Goal: Task Accomplishment & Management: Use online tool/utility

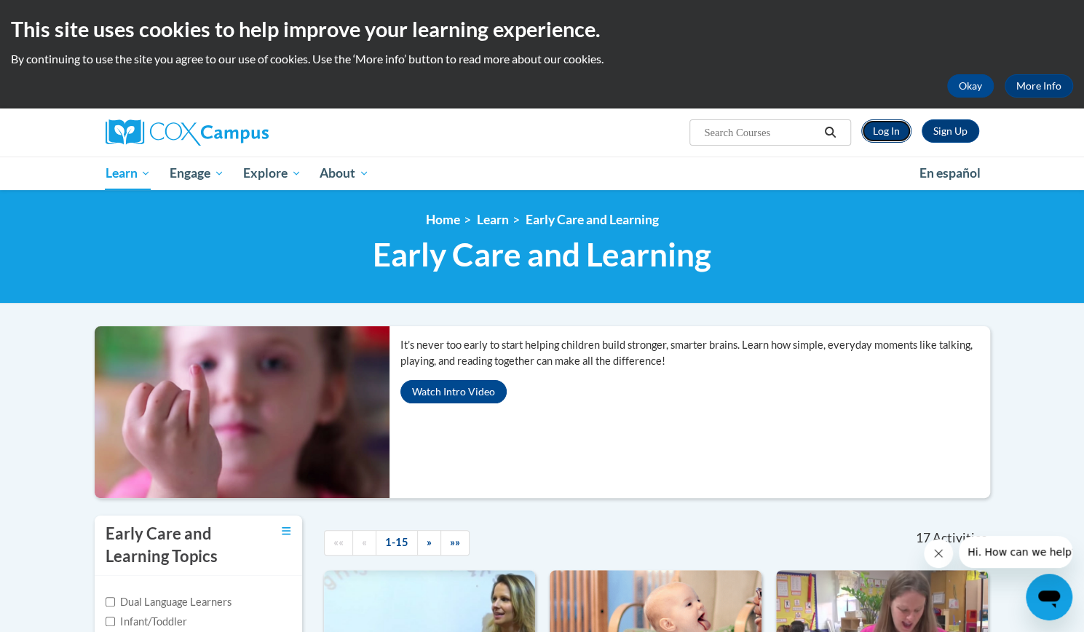
click at [891, 131] on link "Log In" at bounding box center [886, 130] width 50 height 23
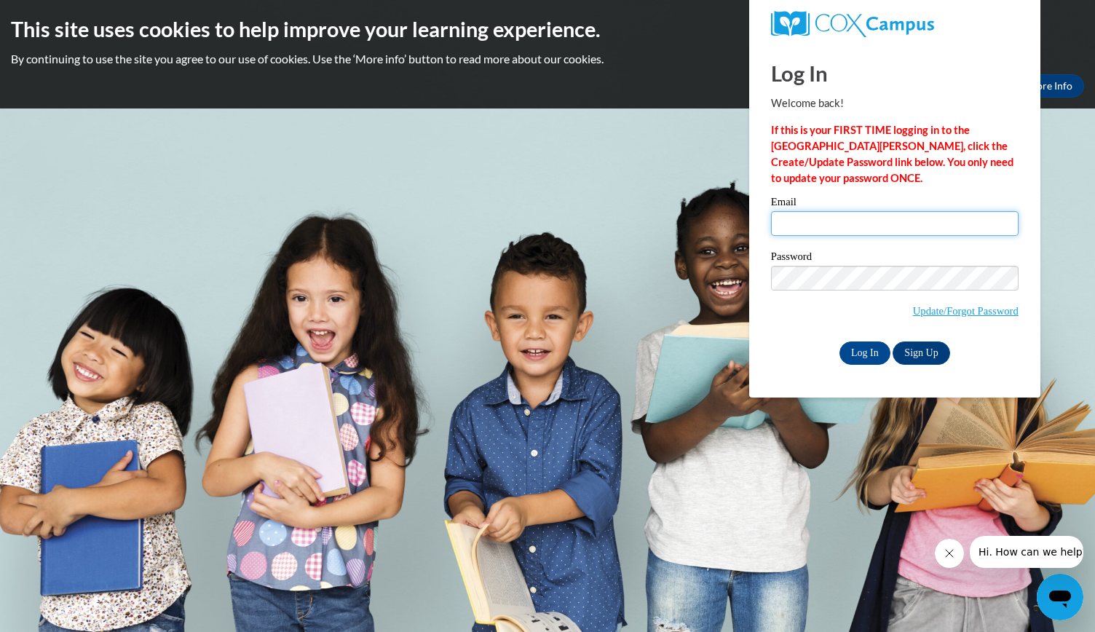
type input "sarahjenkins@bcesc.org"
click at [887, 138] on p "If this is your FIRST TIME logging in to the NEW Cox Campus, click the Create/U…" at bounding box center [894, 154] width 247 height 64
click at [870, 344] on input "Log In" at bounding box center [864, 352] width 51 height 23
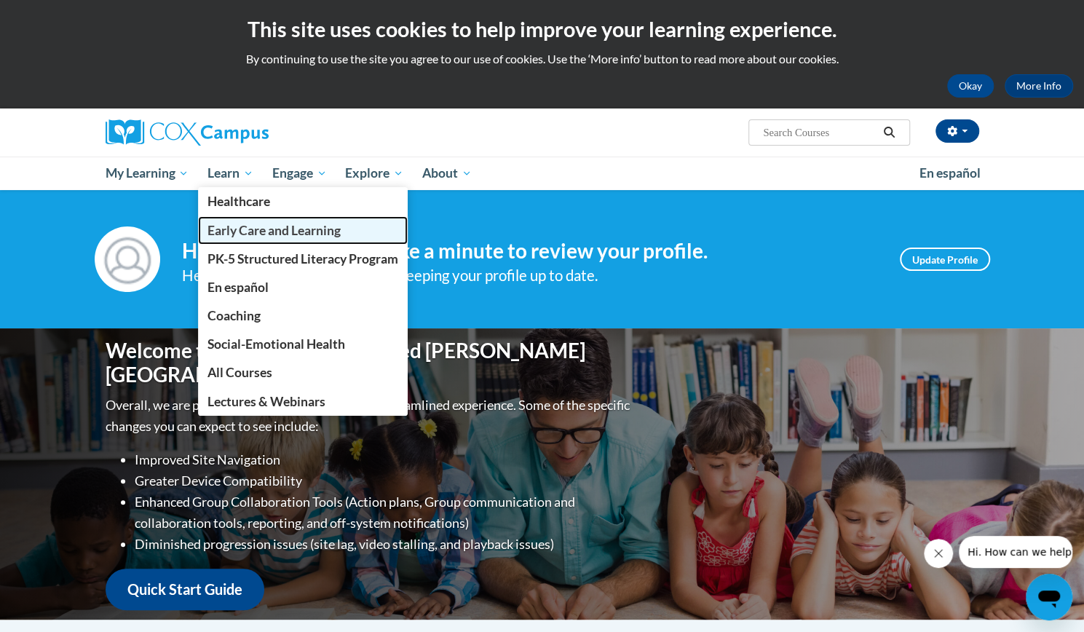
click at [252, 223] on span "Early Care and Learning" at bounding box center [273, 230] width 133 height 15
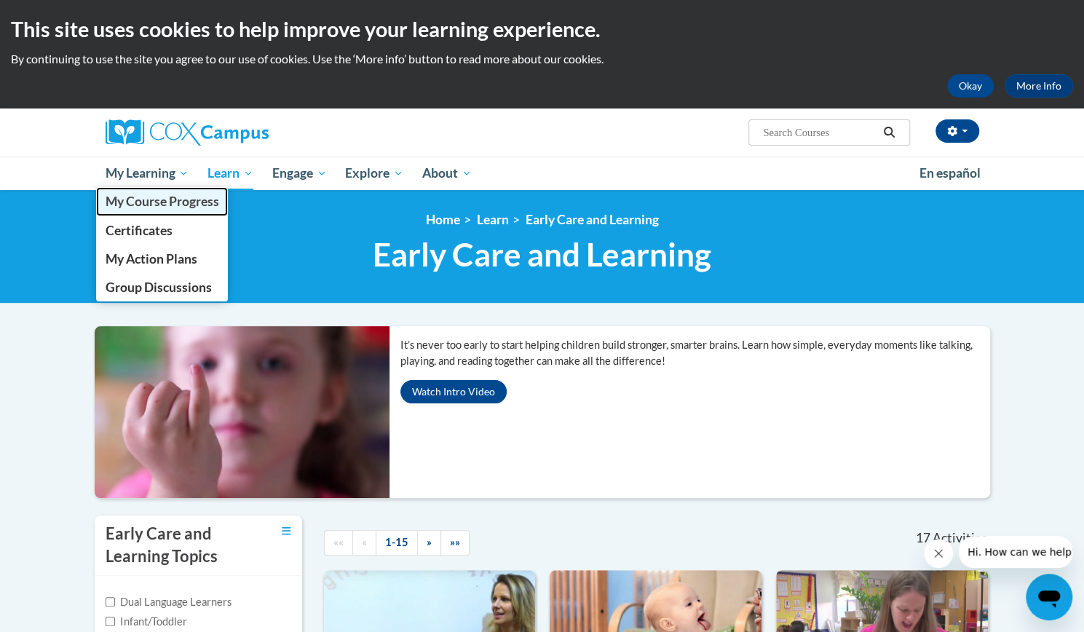
click at [177, 202] on span "My Course Progress" at bounding box center [162, 201] width 114 height 15
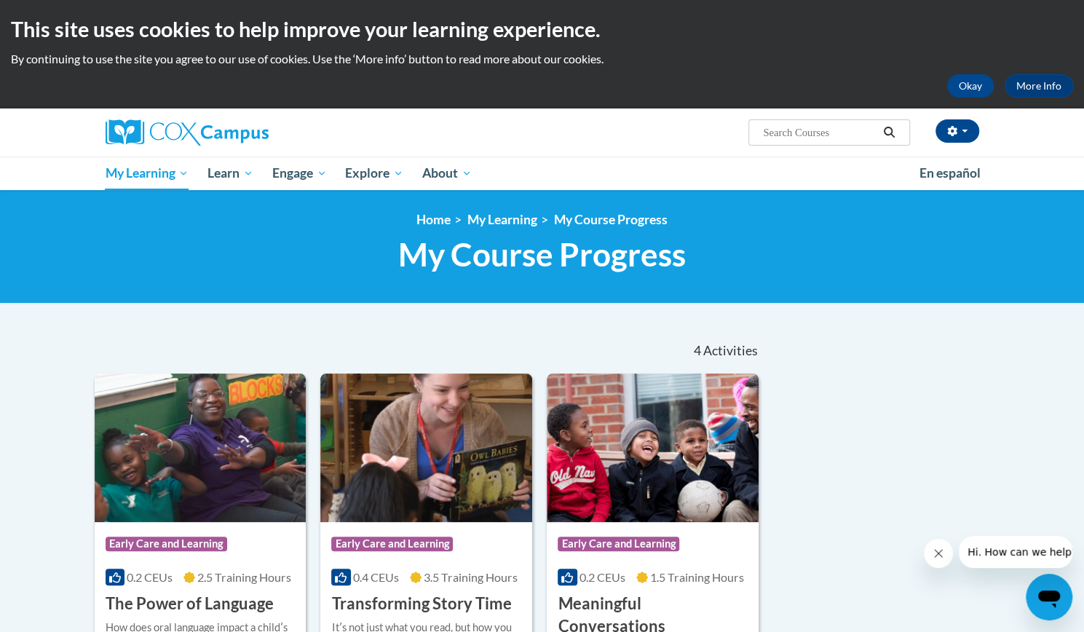
scroll to position [208, 0]
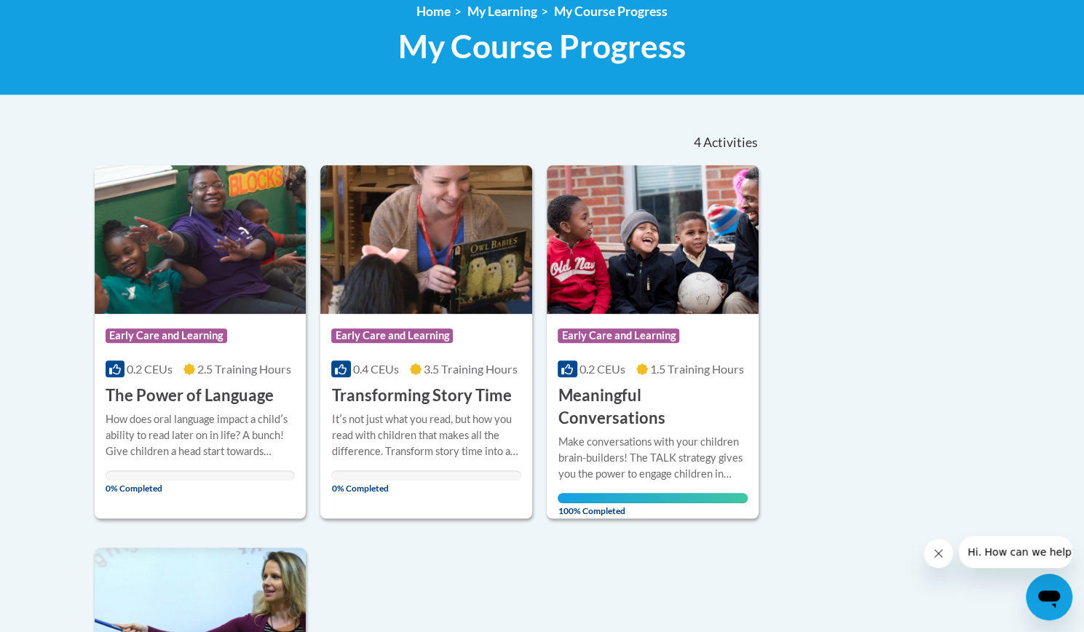
drag, startPoint x: 1083, startPoint y: 126, endPoint x: 1087, endPoint y: 162, distance: 36.6
click at [1083, 162] on html "This site uses cookies to help improve your learning experience. By continuing …" at bounding box center [542, 108] width 1084 height 632
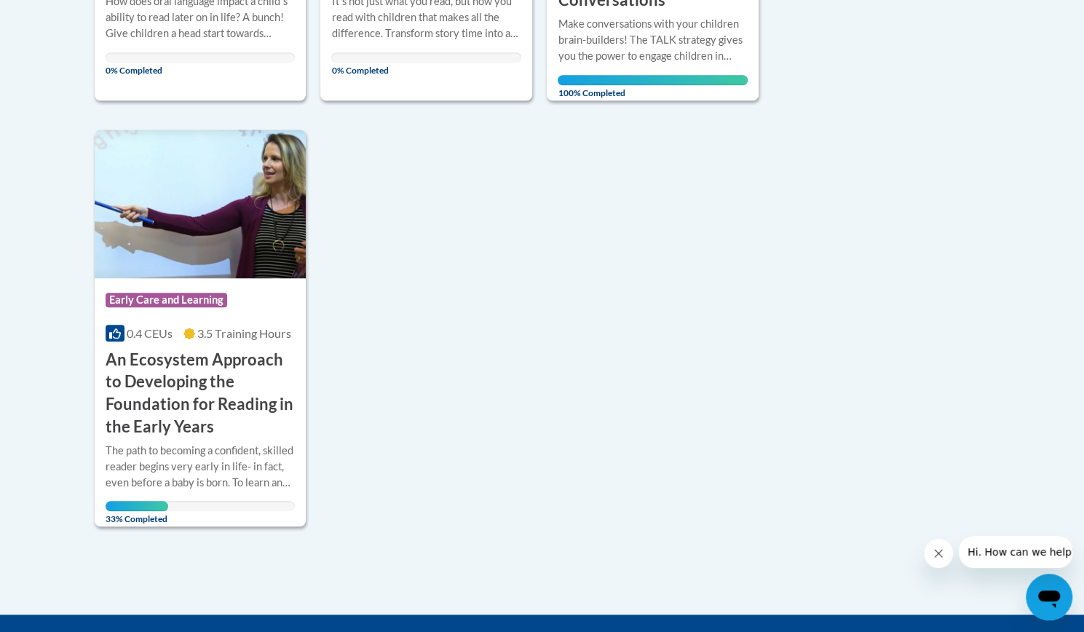
scroll to position [646, 0]
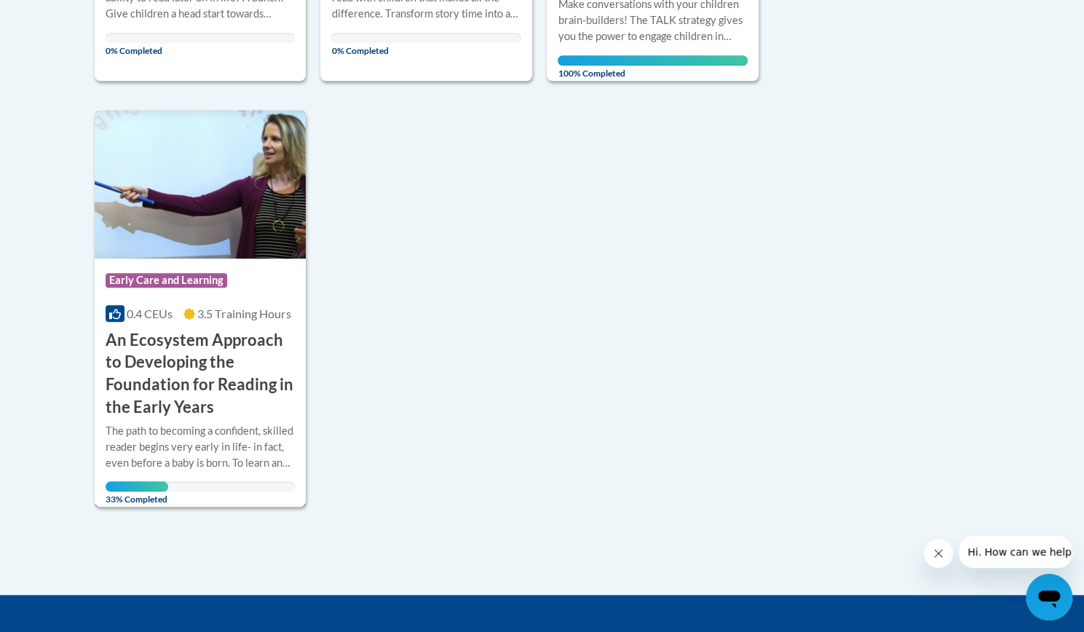
click at [265, 304] on div "Course Category: Early Care and Learning 0.4 CEUs 3.5 Training Hours COURSE An …" at bounding box center [201, 338] width 212 height 160
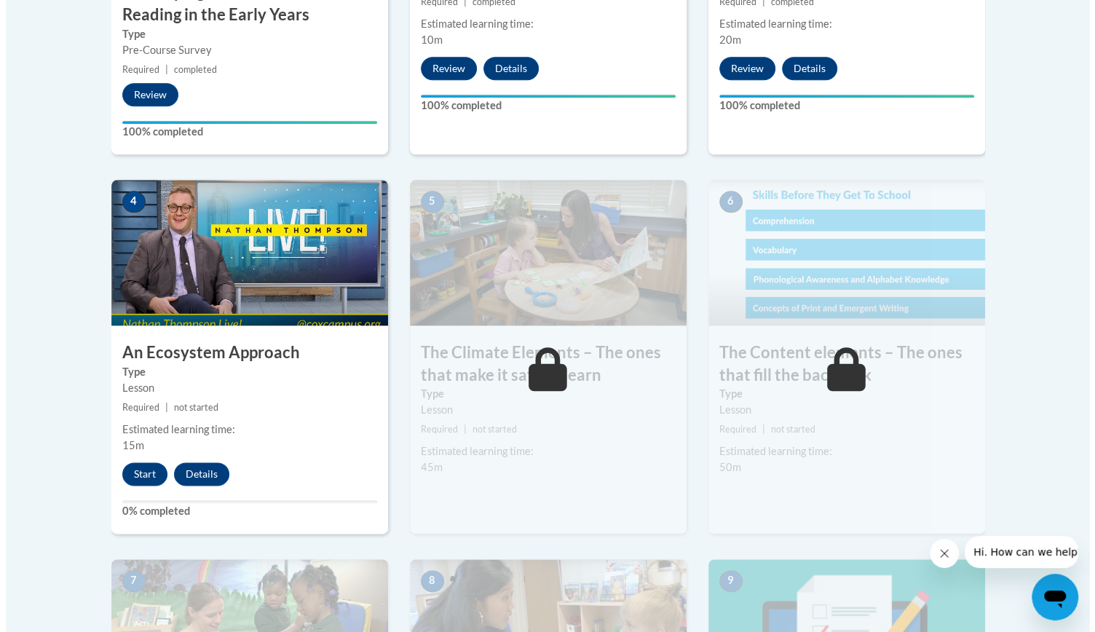
scroll to position [773, 0]
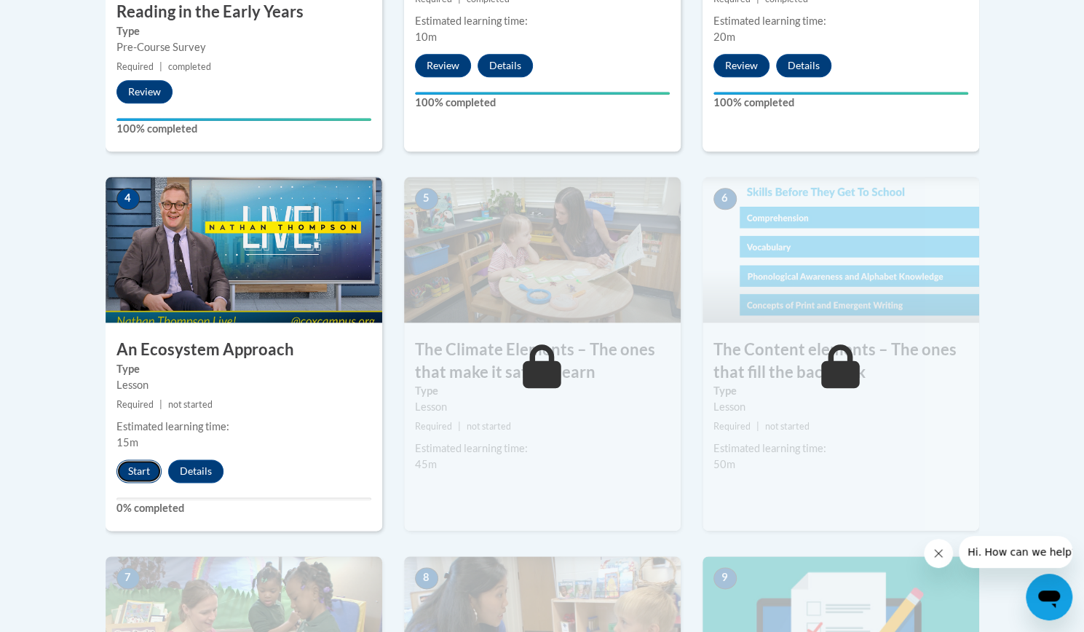
click at [140, 477] on button "Start" at bounding box center [138, 470] width 45 height 23
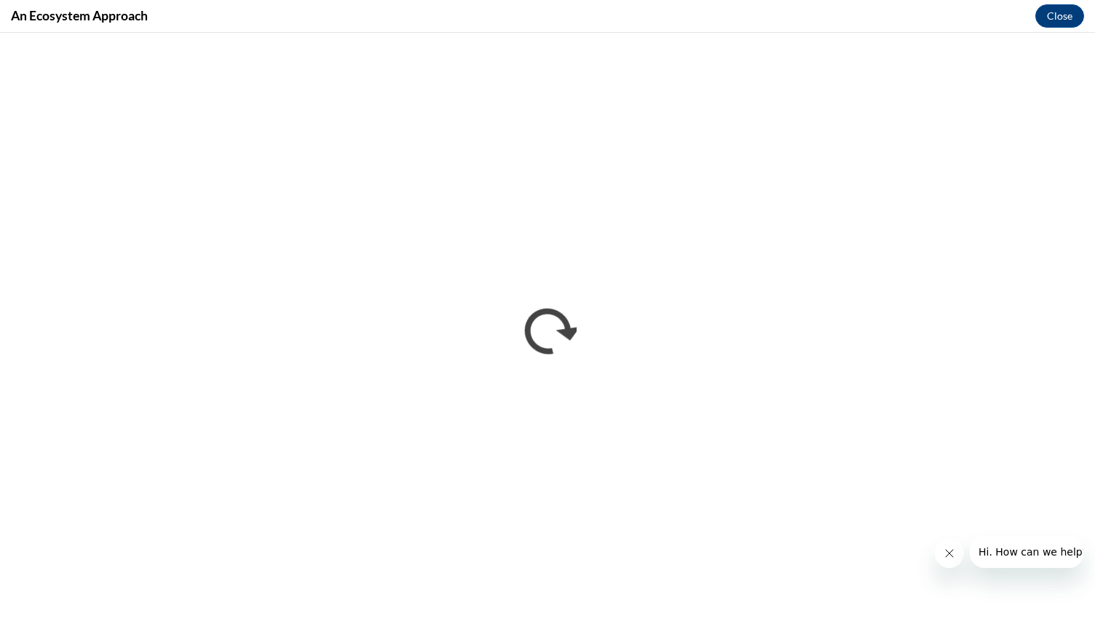
scroll to position [0, 0]
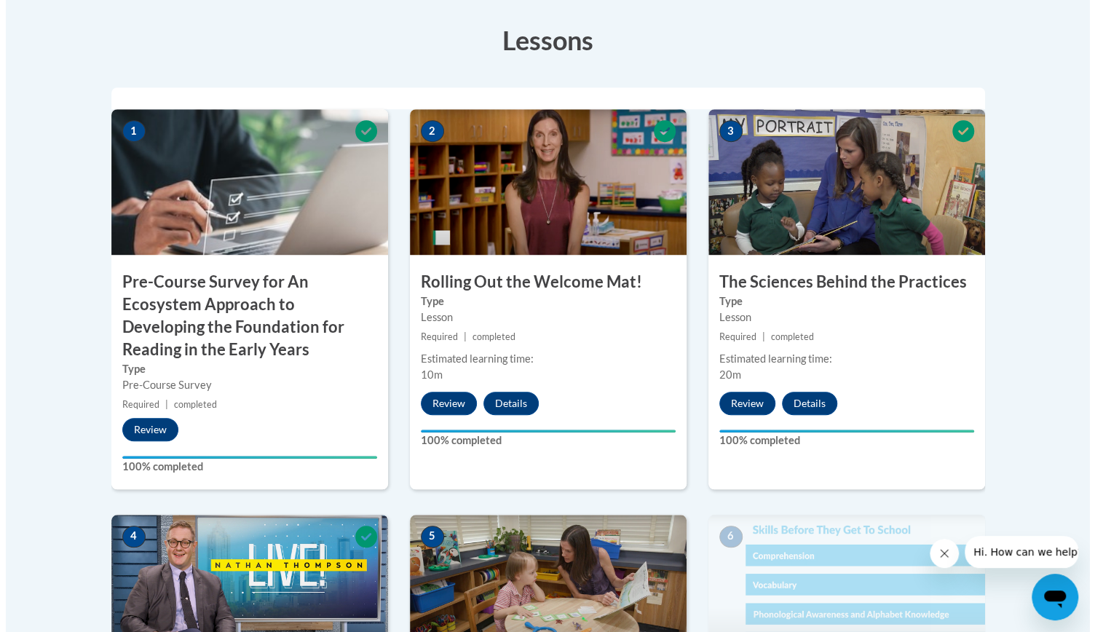
scroll to position [743, 0]
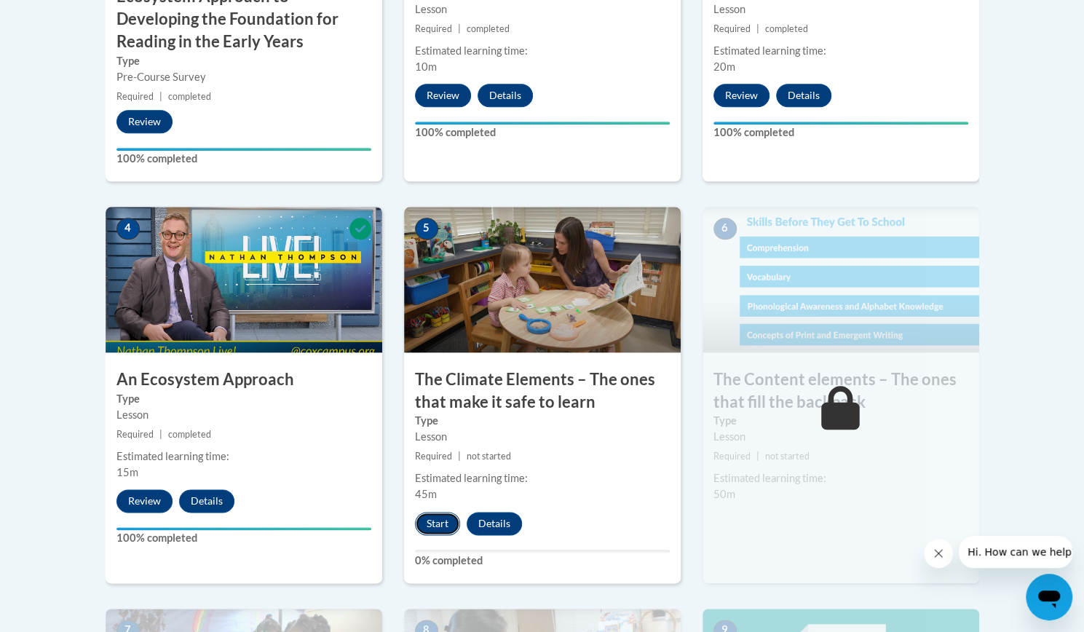
click at [441, 513] on button "Start" at bounding box center [437, 523] width 45 height 23
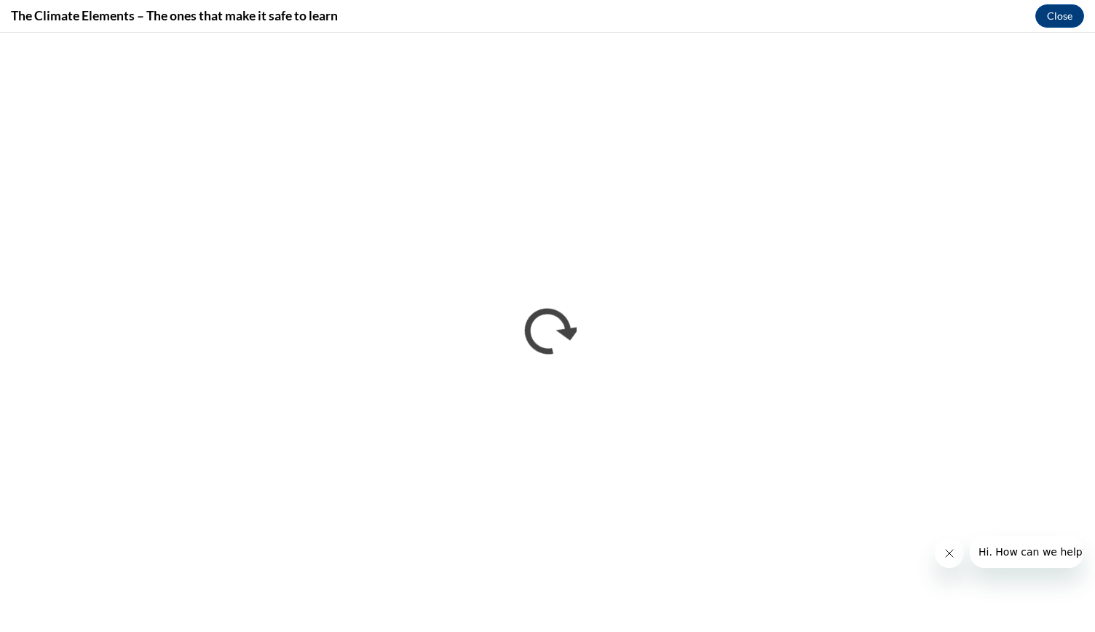
scroll to position [0, 0]
